Goal: Task Accomplishment & Management: Complete application form

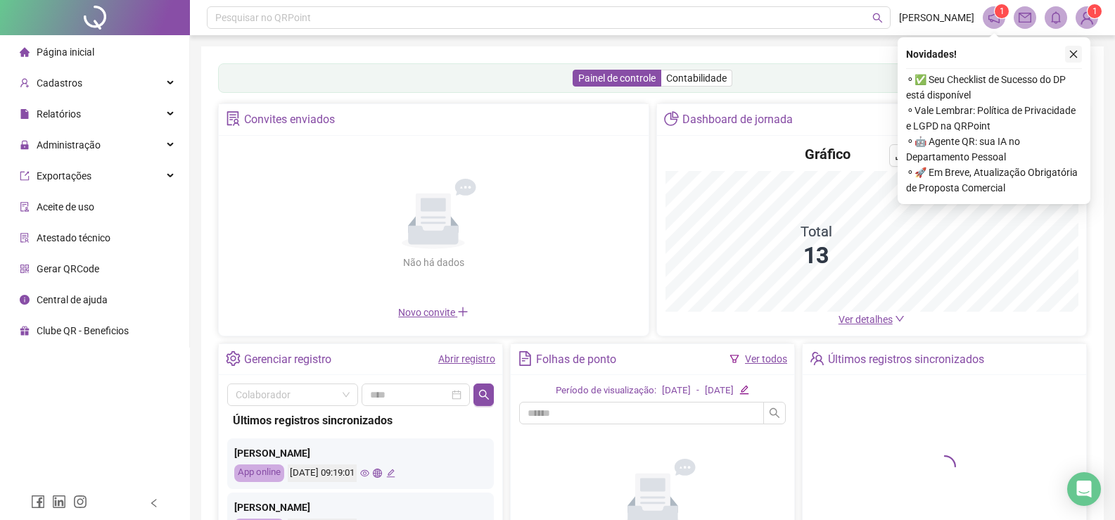
click at [1076, 59] on button "button" at bounding box center [1073, 54] width 17 height 17
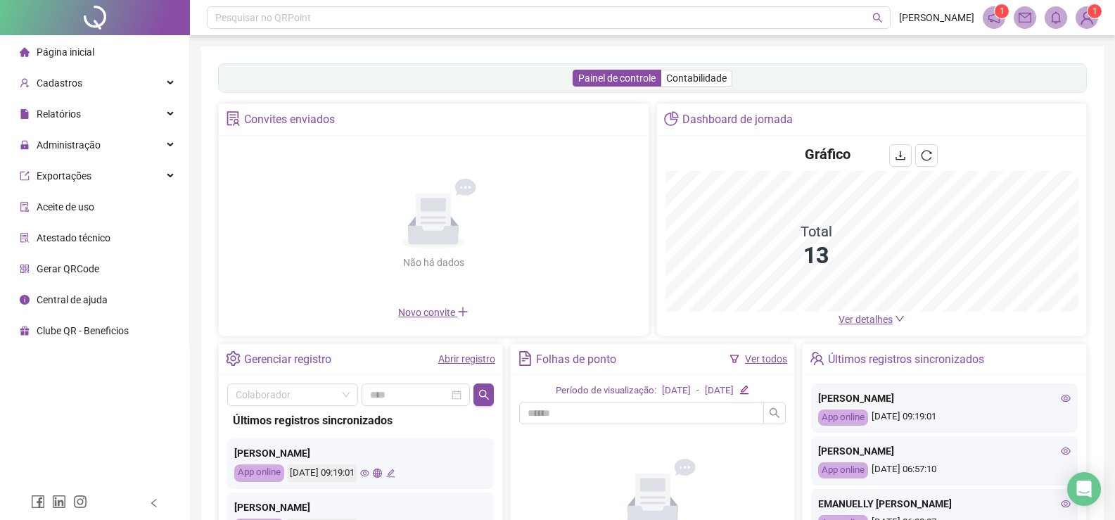
click at [1084, 20] on img at bounding box center [1087, 17] width 21 height 21
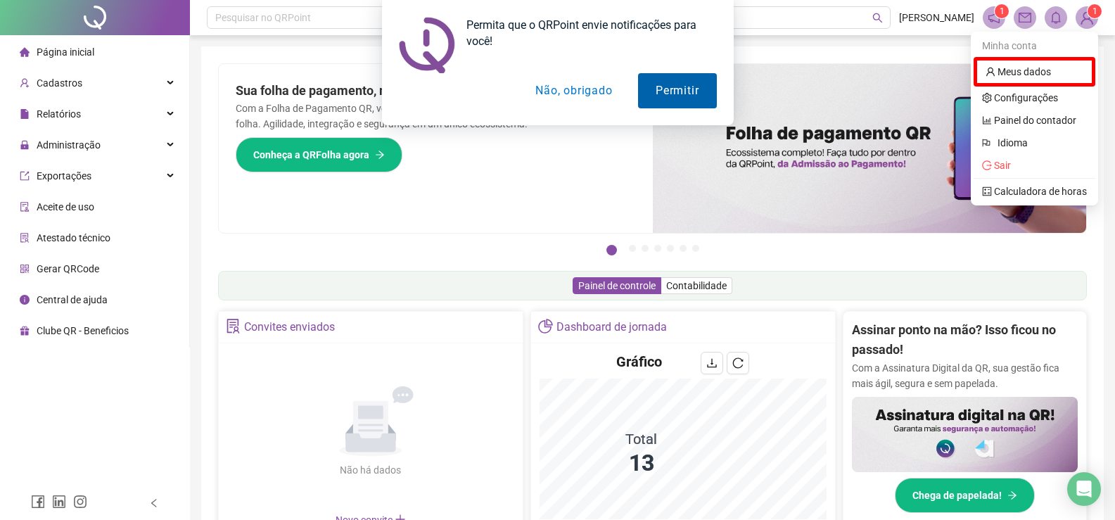
click at [692, 91] on button "Permitir" at bounding box center [677, 90] width 78 height 35
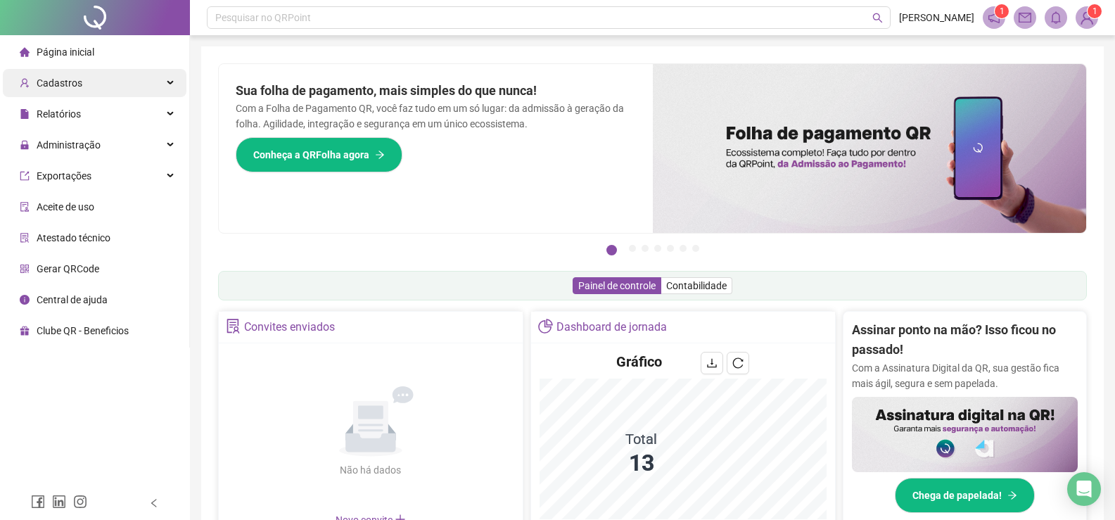
click at [83, 80] on div "Cadastros" at bounding box center [95, 83] width 184 height 28
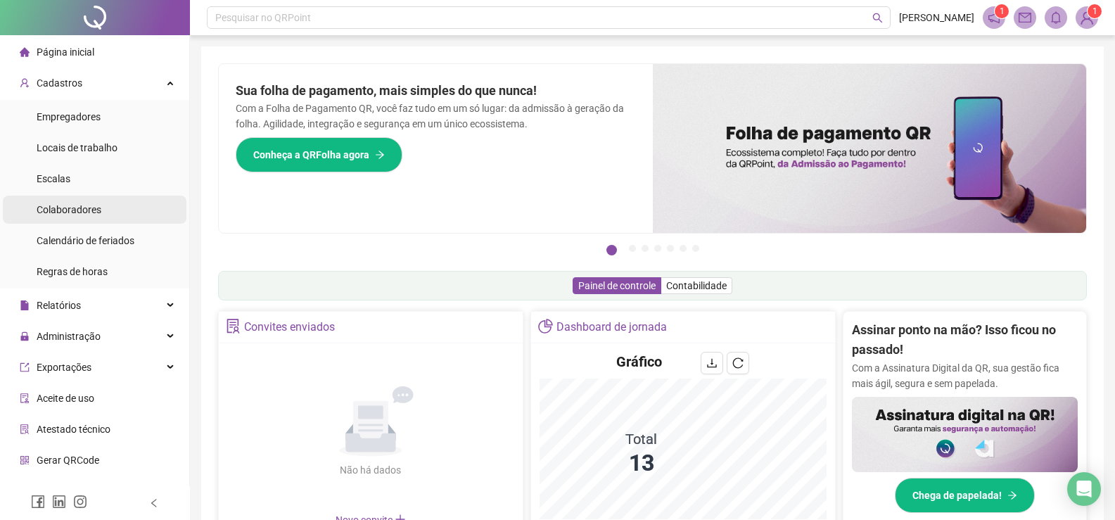
click at [85, 208] on span "Colaboradores" at bounding box center [69, 209] width 65 height 11
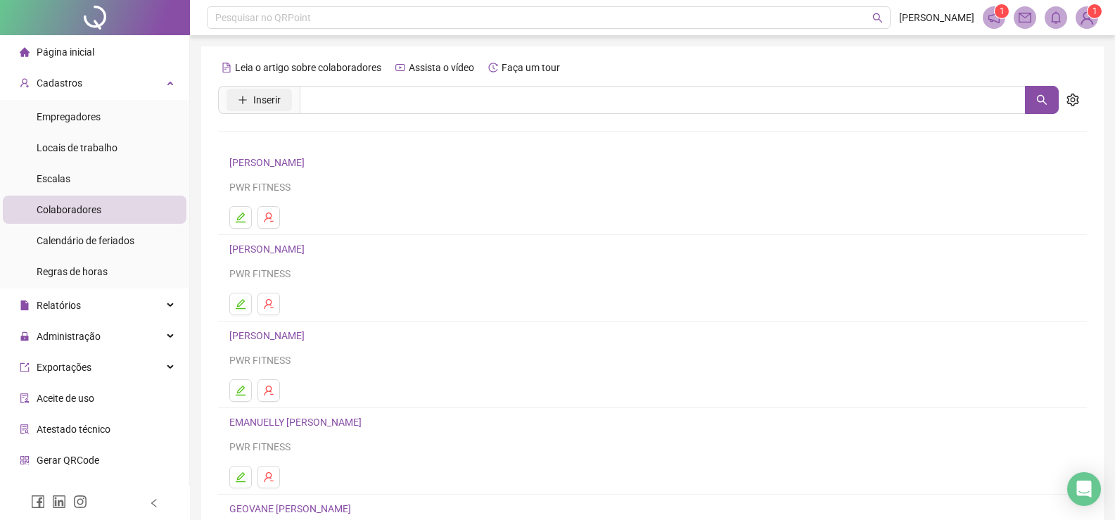
click at [274, 102] on span "Inserir" at bounding box center [266, 99] width 27 height 15
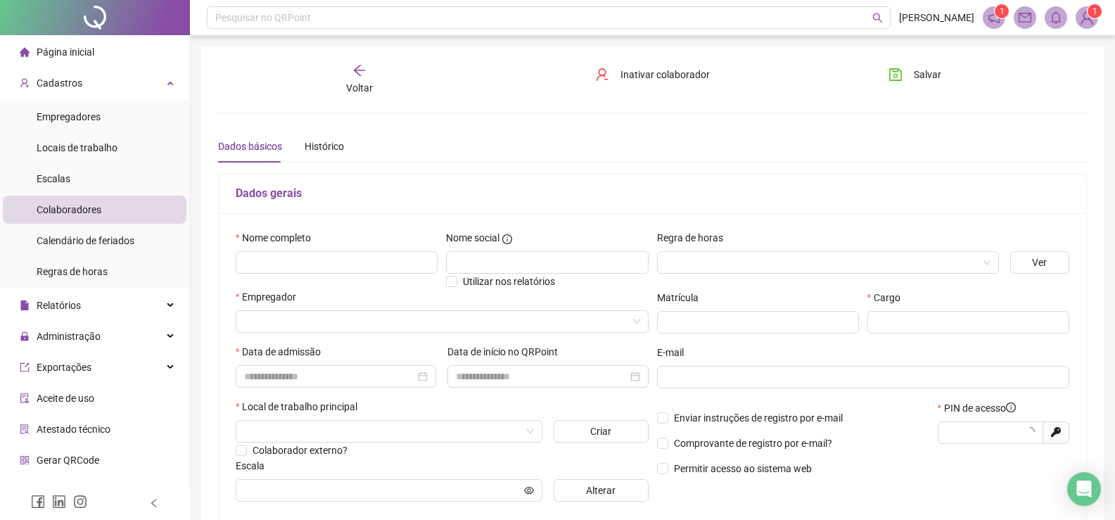
type input "*****"
click at [288, 258] on input "text" at bounding box center [337, 262] width 202 height 23
type input "**********"
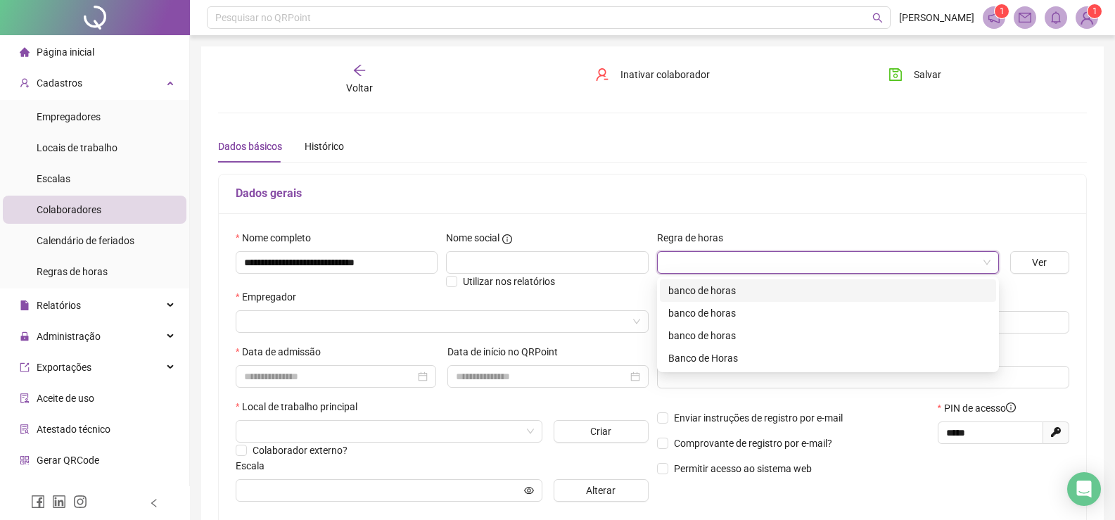
click at [756, 258] on input "search" at bounding box center [822, 262] width 312 height 21
click at [727, 355] on div "Banco de Horas" at bounding box center [827, 357] width 319 height 15
click at [727, 355] on div "E-mail" at bounding box center [863, 355] width 413 height 21
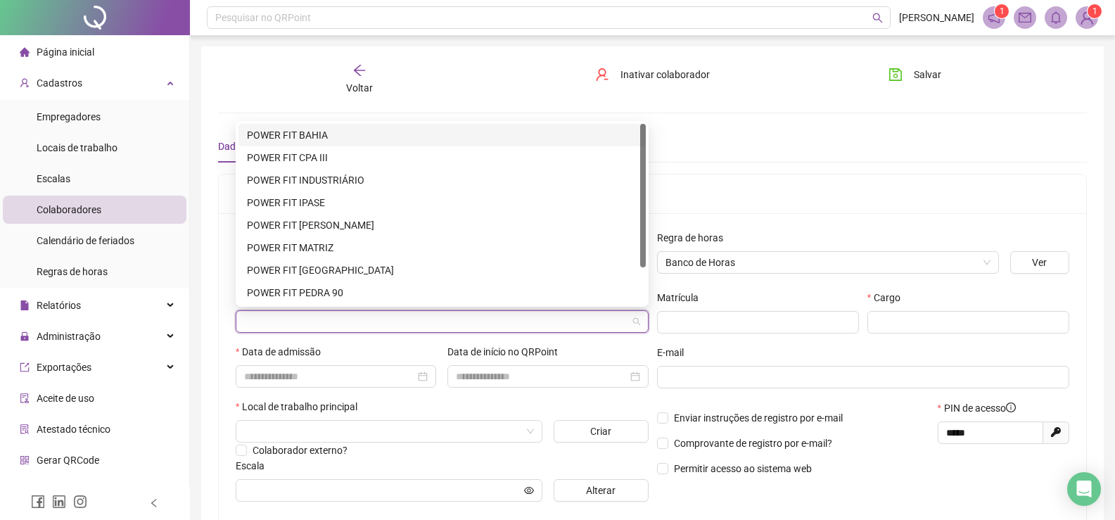
click at [419, 311] on input "search" at bounding box center [435, 321] width 383 height 21
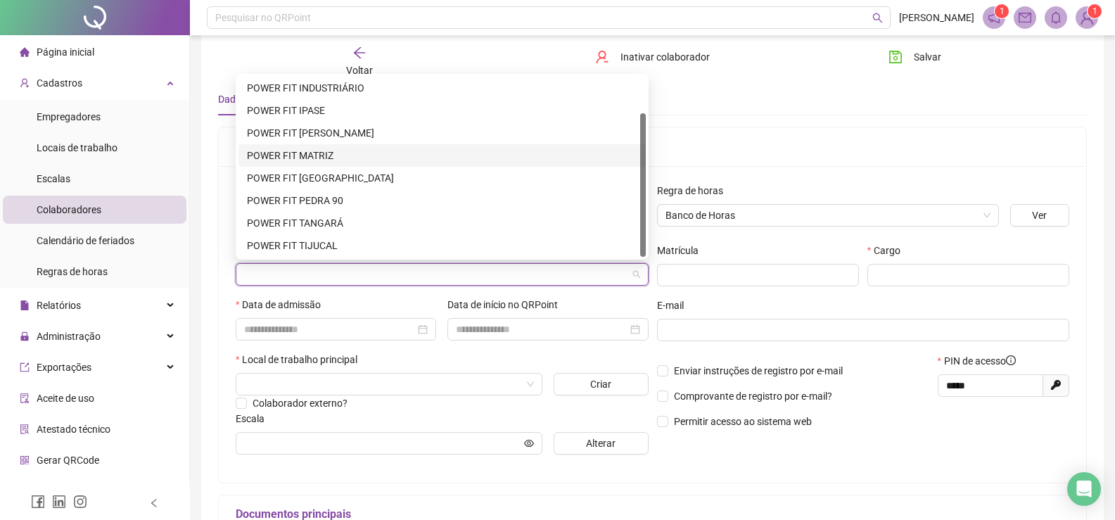
scroll to position [70, 0]
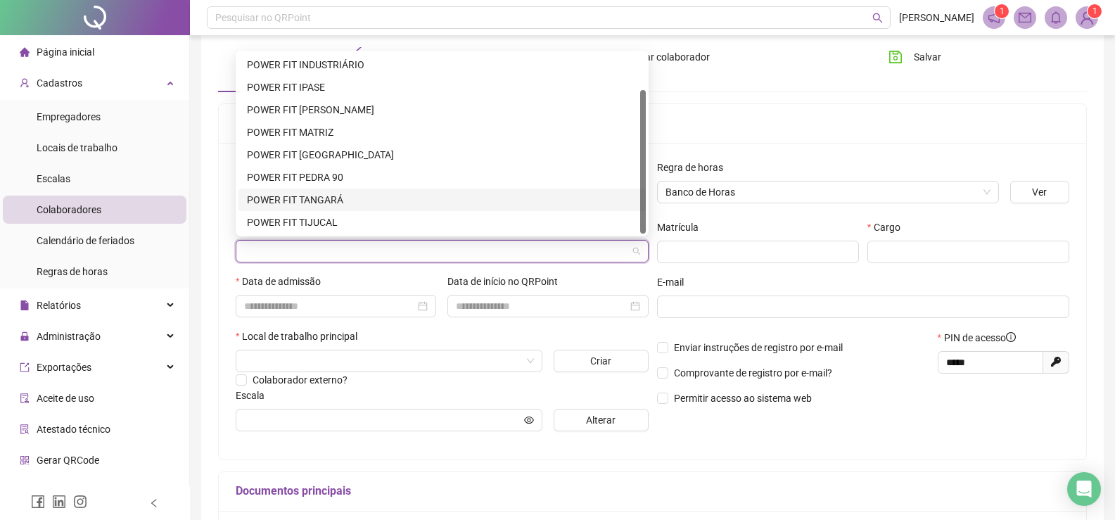
click at [338, 202] on div "POWER FIT TANGARÁ" at bounding box center [442, 199] width 391 height 15
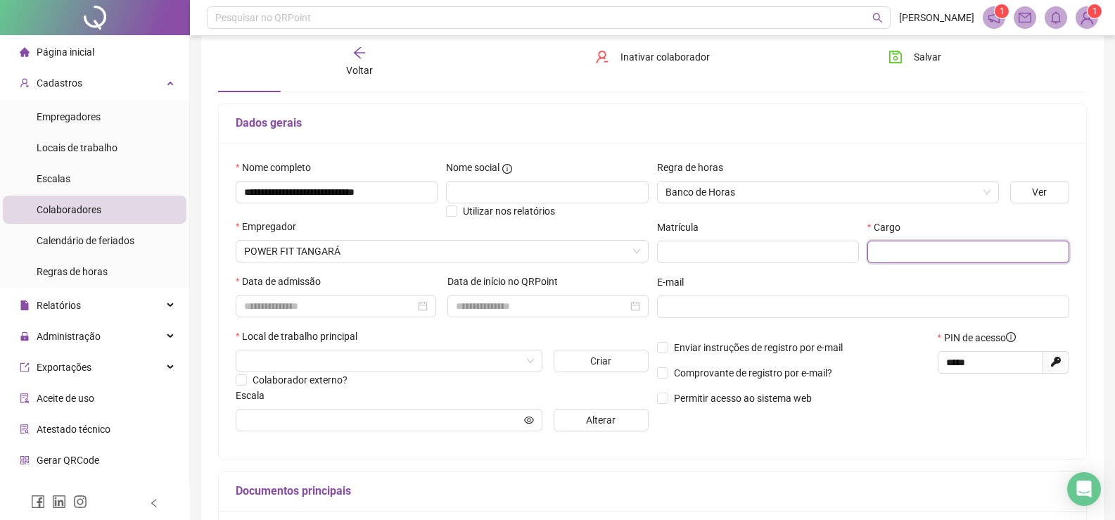
click at [975, 261] on input "text" at bounding box center [969, 252] width 202 height 23
type input "**********"
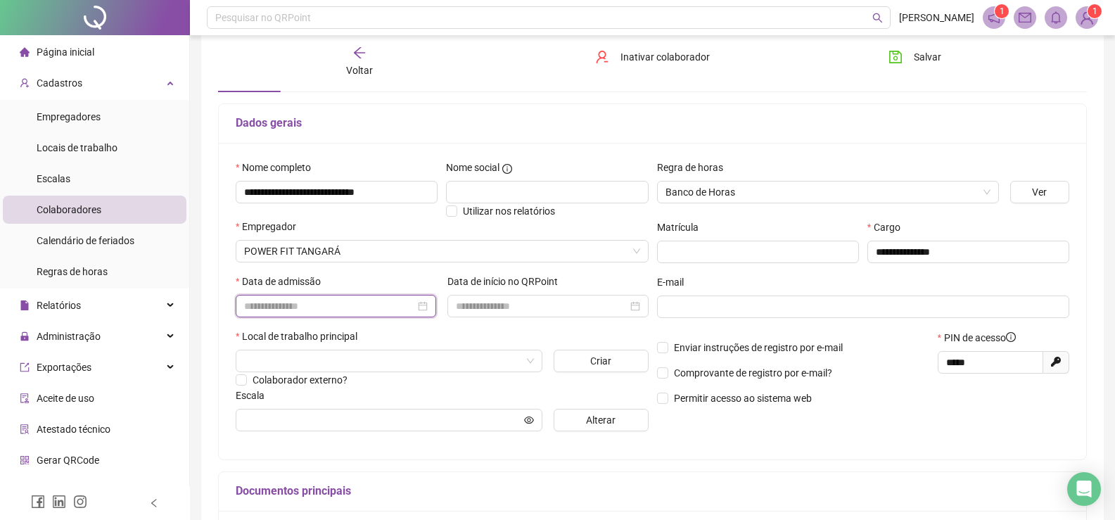
click at [301, 305] on input at bounding box center [329, 305] width 171 height 15
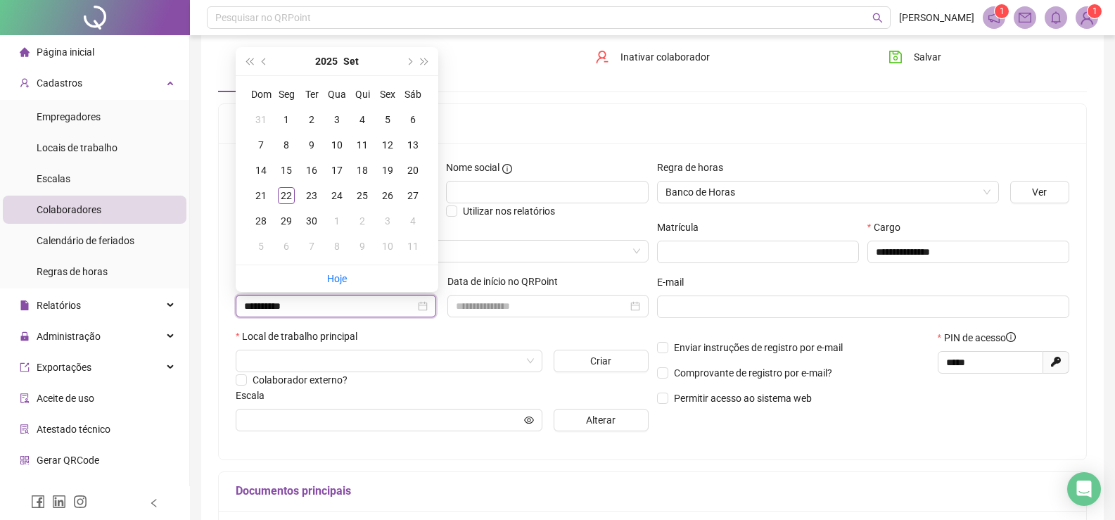
type input "**********"
click at [410, 121] on div "6" at bounding box center [413, 119] width 17 height 17
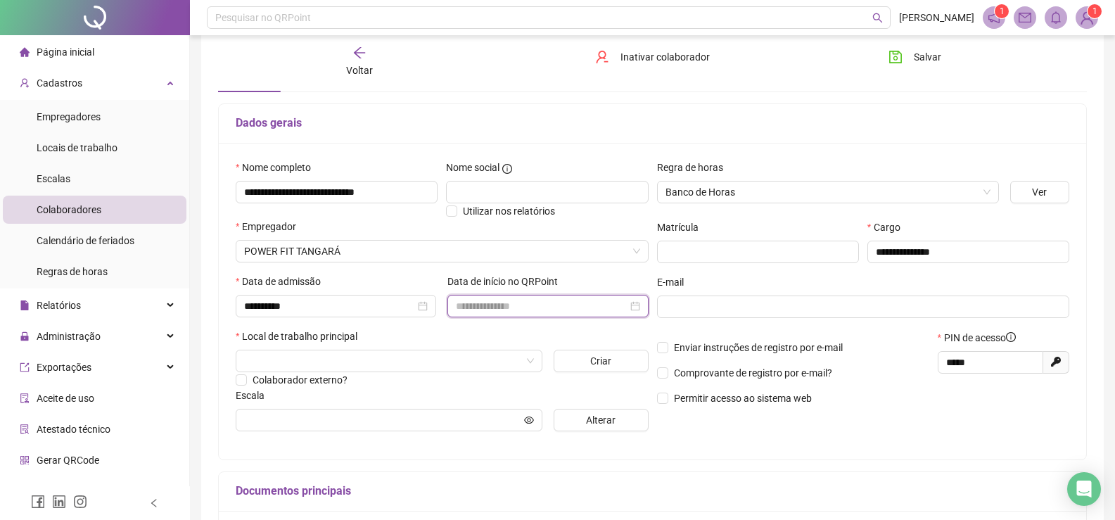
click at [527, 301] on input at bounding box center [541, 305] width 171 height 15
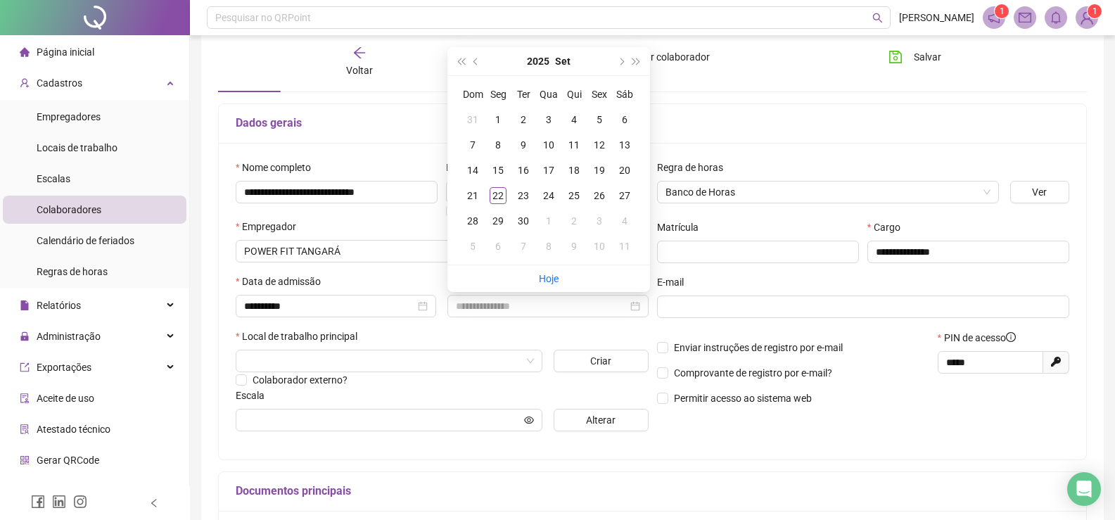
click at [642, 322] on div "Data de início no QRPoint" at bounding box center [548, 301] width 212 height 55
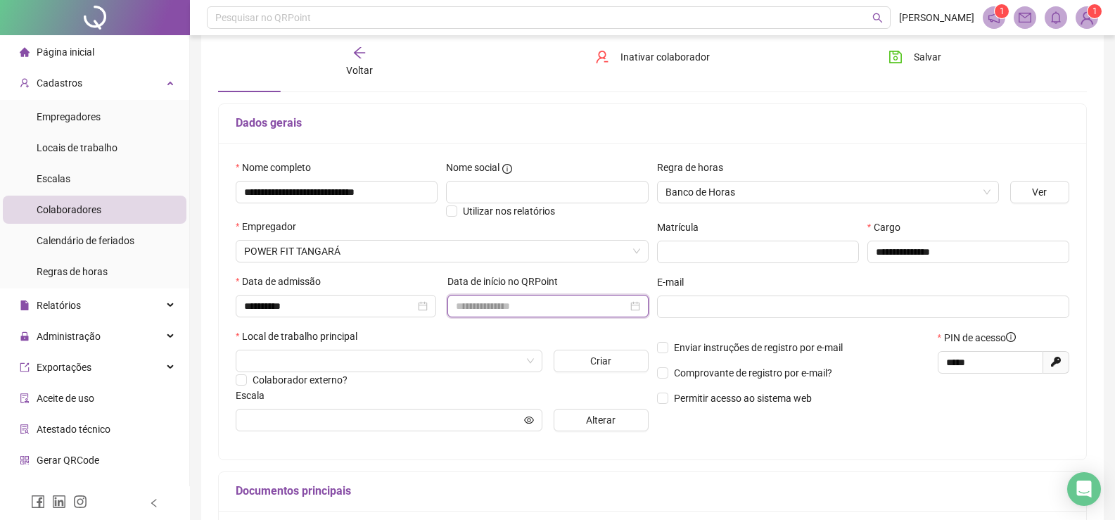
click at [618, 311] on input at bounding box center [541, 305] width 171 height 15
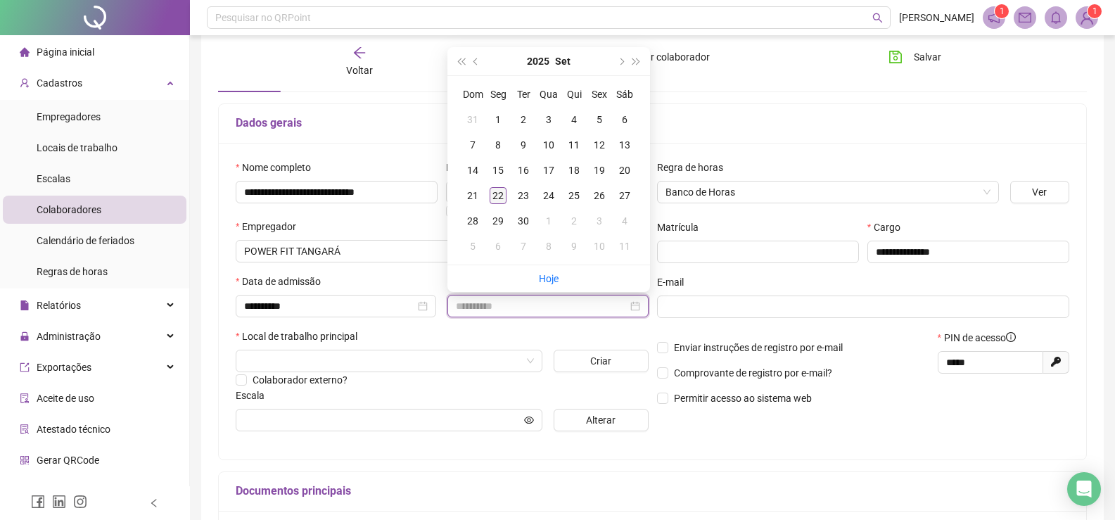
type input "**********"
click at [504, 193] on div "22" at bounding box center [498, 195] width 17 height 17
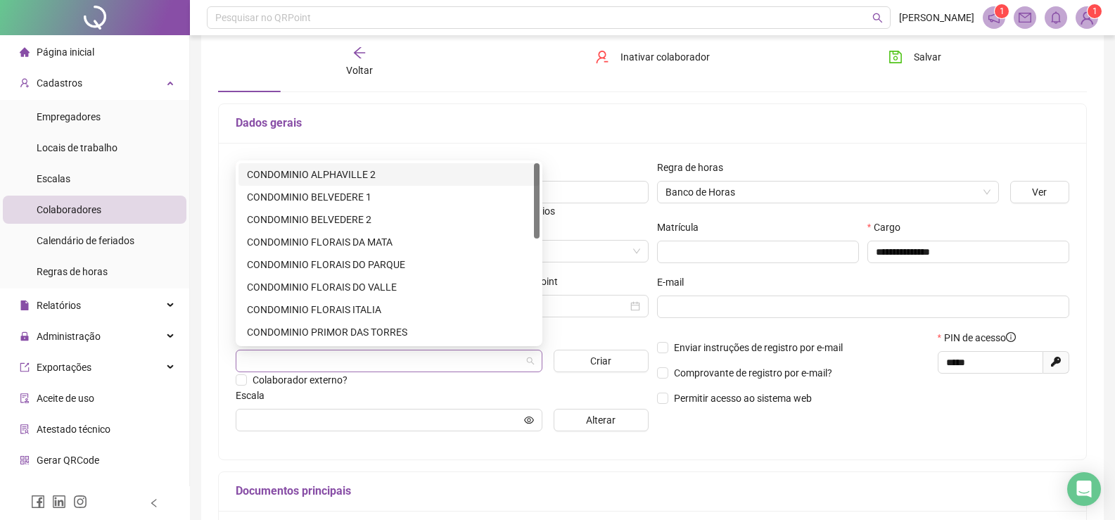
click at [525, 361] on span at bounding box center [389, 360] width 290 height 21
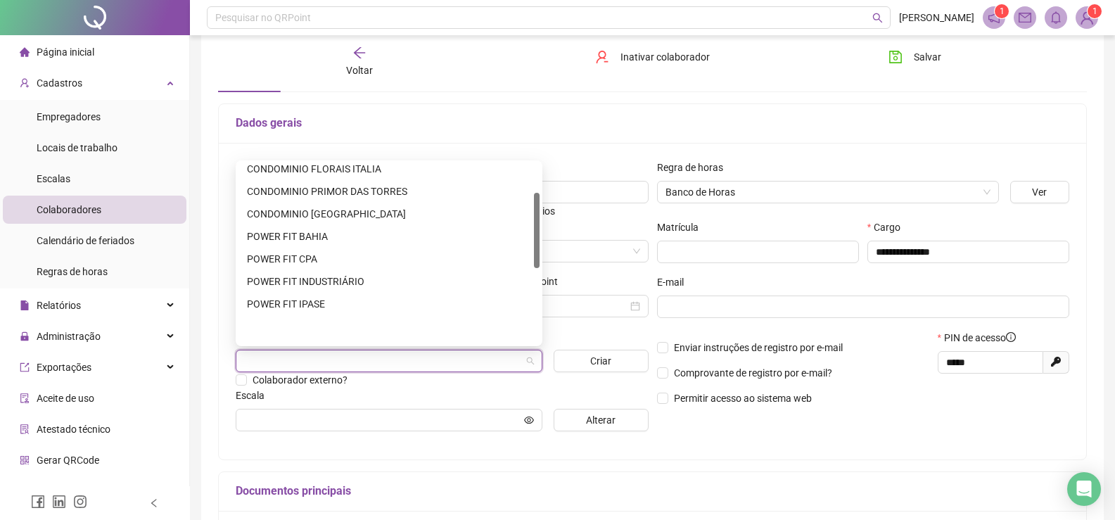
scroll to position [248, 0]
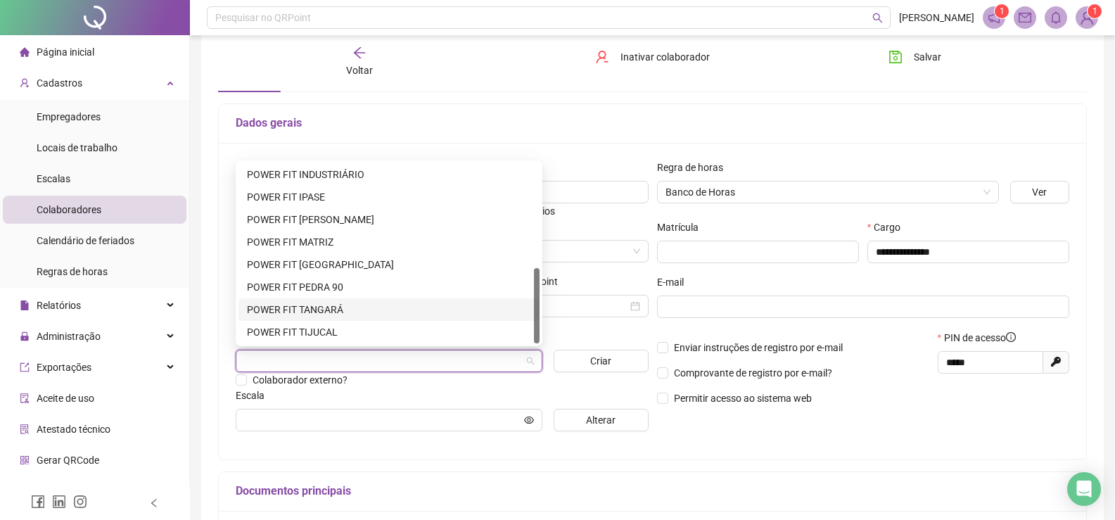
click at [334, 310] on div "POWER FIT TANGARÁ" at bounding box center [389, 309] width 284 height 15
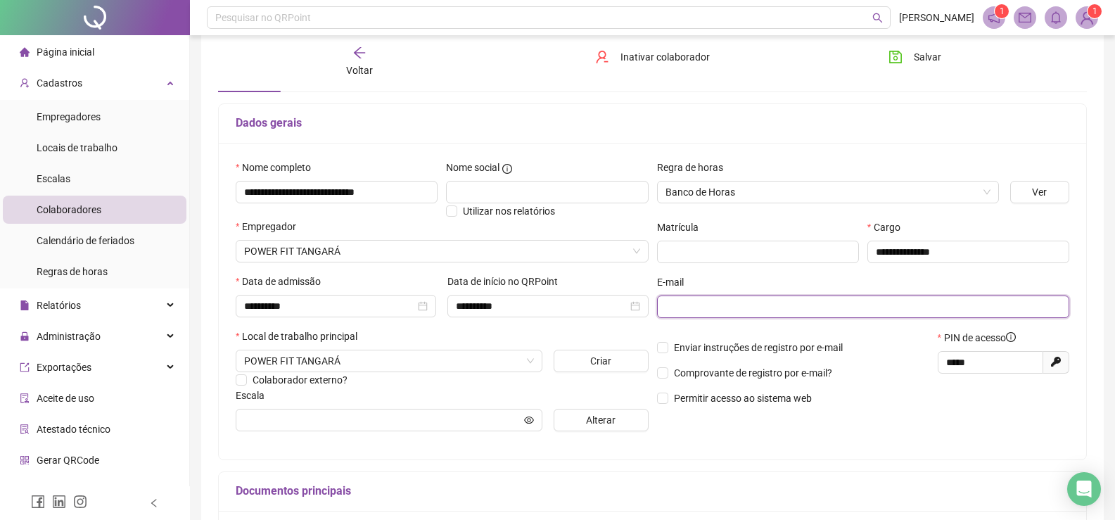
click at [702, 303] on input "text" at bounding box center [862, 306] width 393 height 15
type input "**********"
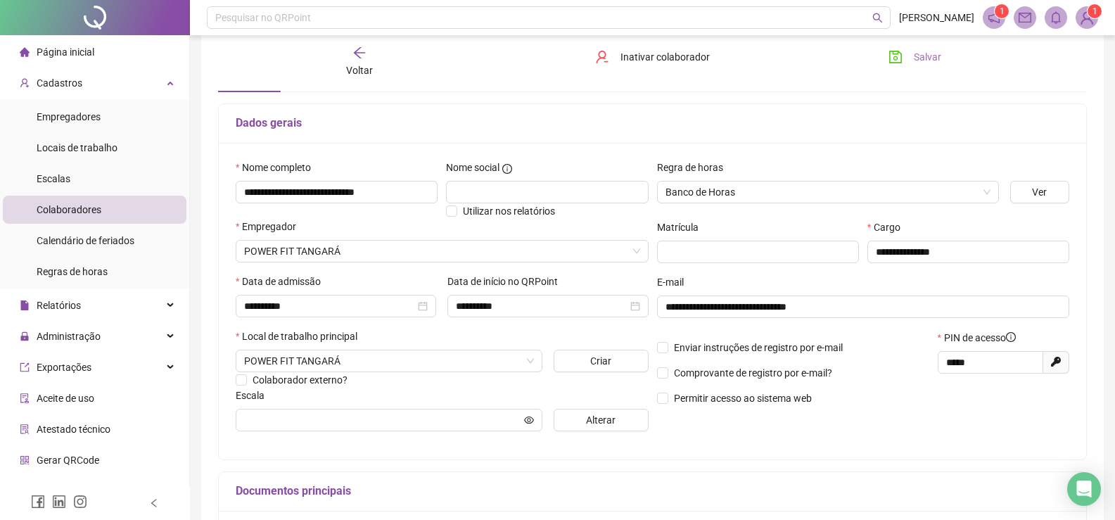
click at [932, 56] on span "Salvar" at bounding box center [927, 56] width 27 height 15
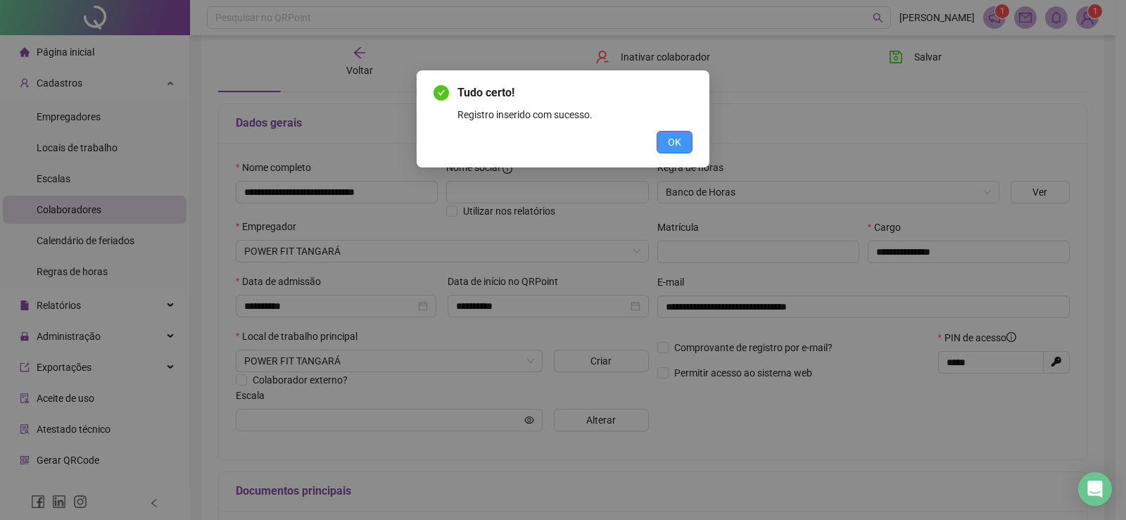
click at [669, 140] on span "OK" at bounding box center [674, 141] width 13 height 15
